Goal: Task Accomplishment & Management: Use online tool/utility

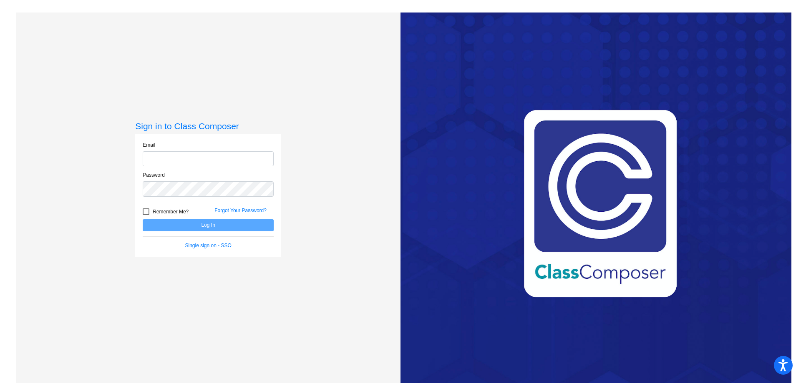
type input "[EMAIL_ADDRESS][DOMAIN_NAME]"
click at [177, 227] on button "Log In" at bounding box center [208, 225] width 131 height 12
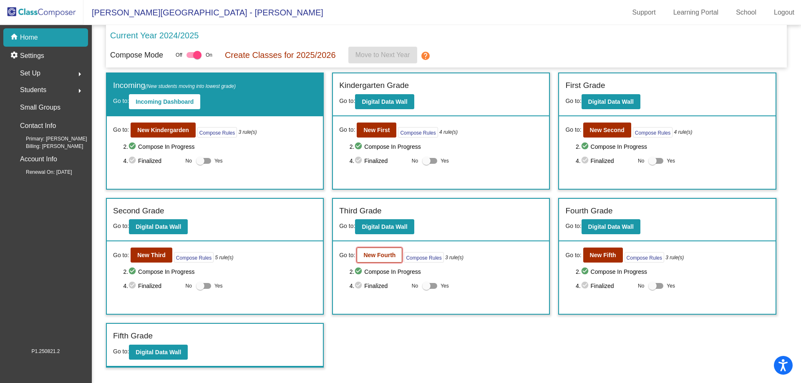
click at [370, 254] on b "New Fourth" at bounding box center [379, 255] width 32 height 7
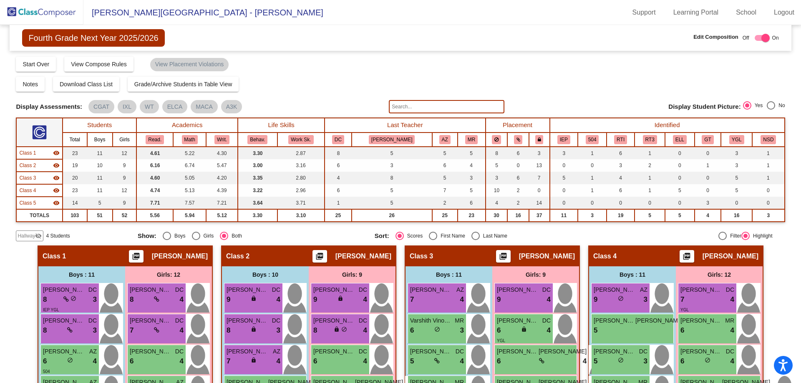
click at [426, 106] on input "text" at bounding box center [446, 106] width 115 height 13
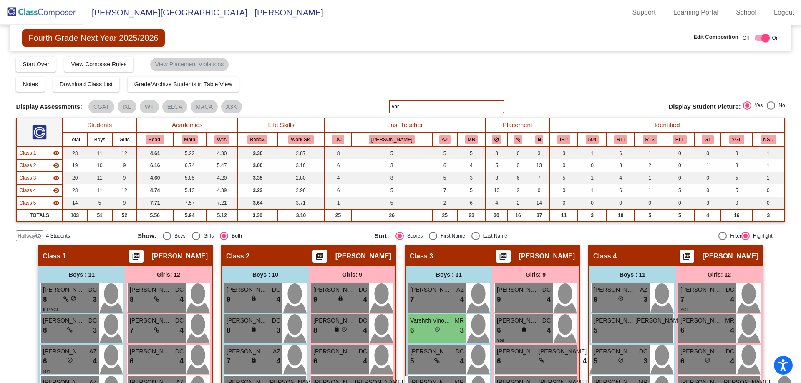
type input "var"
